Goal: Information Seeking & Learning: Find specific fact

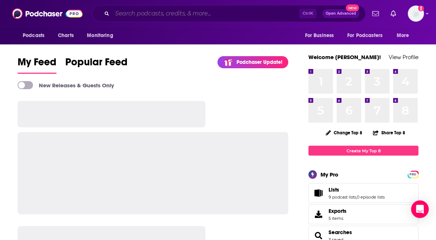
click at [137, 13] on input "Search podcasts, credits, & more..." at bounding box center [205, 14] width 187 height 12
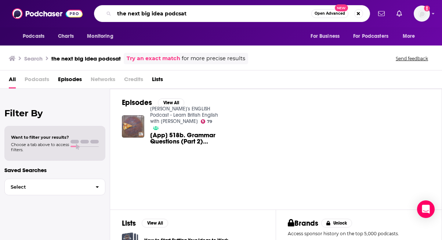
drag, startPoint x: 163, startPoint y: 16, endPoint x: 207, endPoint y: 22, distance: 44.1
click at [207, 22] on div "Podcasts Charts Monitoring the next big idea podcsat Open Advanced New For Busi…" at bounding box center [221, 13] width 442 height 27
type input "the next big idea"
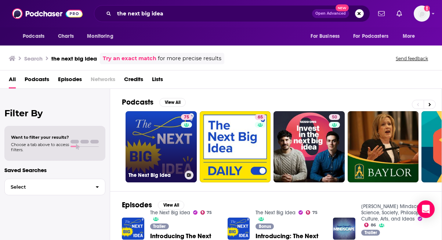
click at [151, 115] on link "75 The Next Big Idea" at bounding box center [160, 146] width 71 height 71
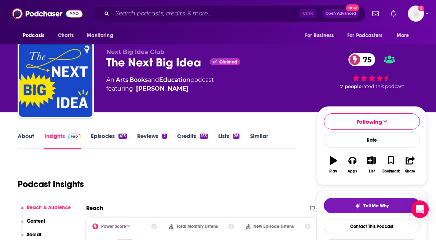
scroll to position [70, 0]
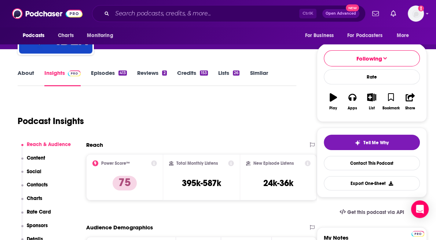
click at [234, 164] on icon at bounding box center [231, 163] width 6 height 6
drag, startPoint x: 181, startPoint y: 182, endPoint x: 225, endPoint y: 183, distance: 44.8
click at [225, 183] on div "Total Monthly Listens 395k-587k" at bounding box center [201, 177] width 65 height 34
copy h3 "395k-587k"
click at [148, 13] on input "Search podcasts, credits, & more..." at bounding box center [205, 14] width 187 height 12
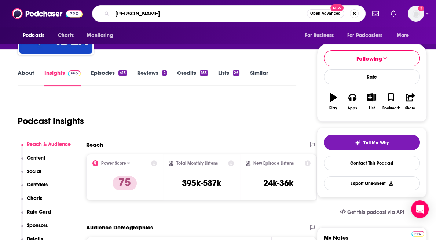
type input "[PERSON_NAME] show"
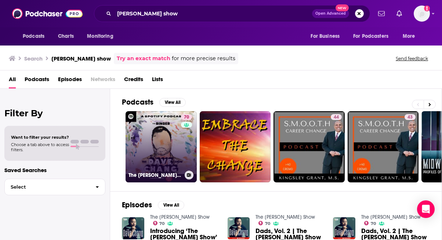
click at [169, 137] on link "70 The [PERSON_NAME] Show" at bounding box center [160, 146] width 71 height 71
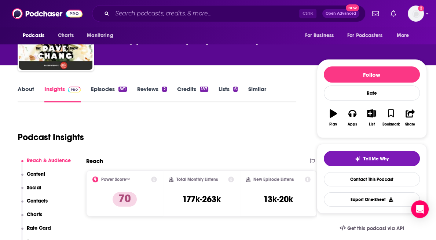
scroll to position [120, 0]
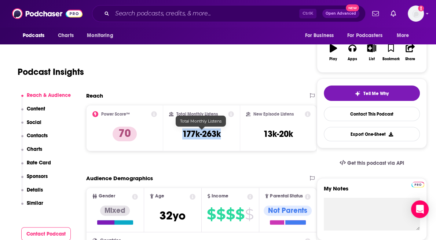
drag, startPoint x: 227, startPoint y: 132, endPoint x: 181, endPoint y: 131, distance: 46.6
click at [181, 131] on div "Total Monthly Listens 177k-263k" at bounding box center [201, 128] width 65 height 34
copy h3 "177k-263k"
click at [37, 146] on p "Charts" at bounding box center [34, 149] width 15 height 6
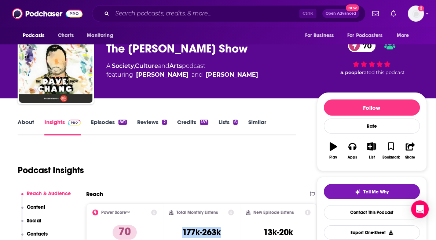
scroll to position [0, 0]
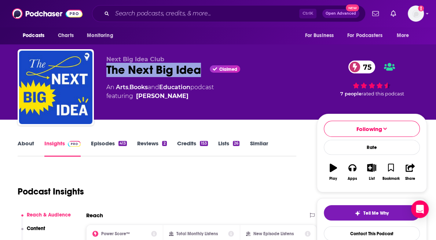
drag, startPoint x: 107, startPoint y: 70, endPoint x: 200, endPoint y: 70, distance: 93.2
click at [200, 70] on div "The Next Big Idea Claimed 75" at bounding box center [205, 70] width 199 height 14
copy h2 "The Next Big Idea"
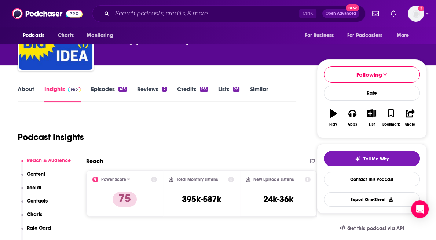
scroll to position [54, 0]
drag, startPoint x: 223, startPoint y: 203, endPoint x: 181, endPoint y: 199, distance: 43.1
click at [181, 199] on div "Total Monthly Listens 395k-587k" at bounding box center [201, 194] width 65 height 34
copy h3 "395k-587k"
